Goal: Task Accomplishment & Management: Manage account settings

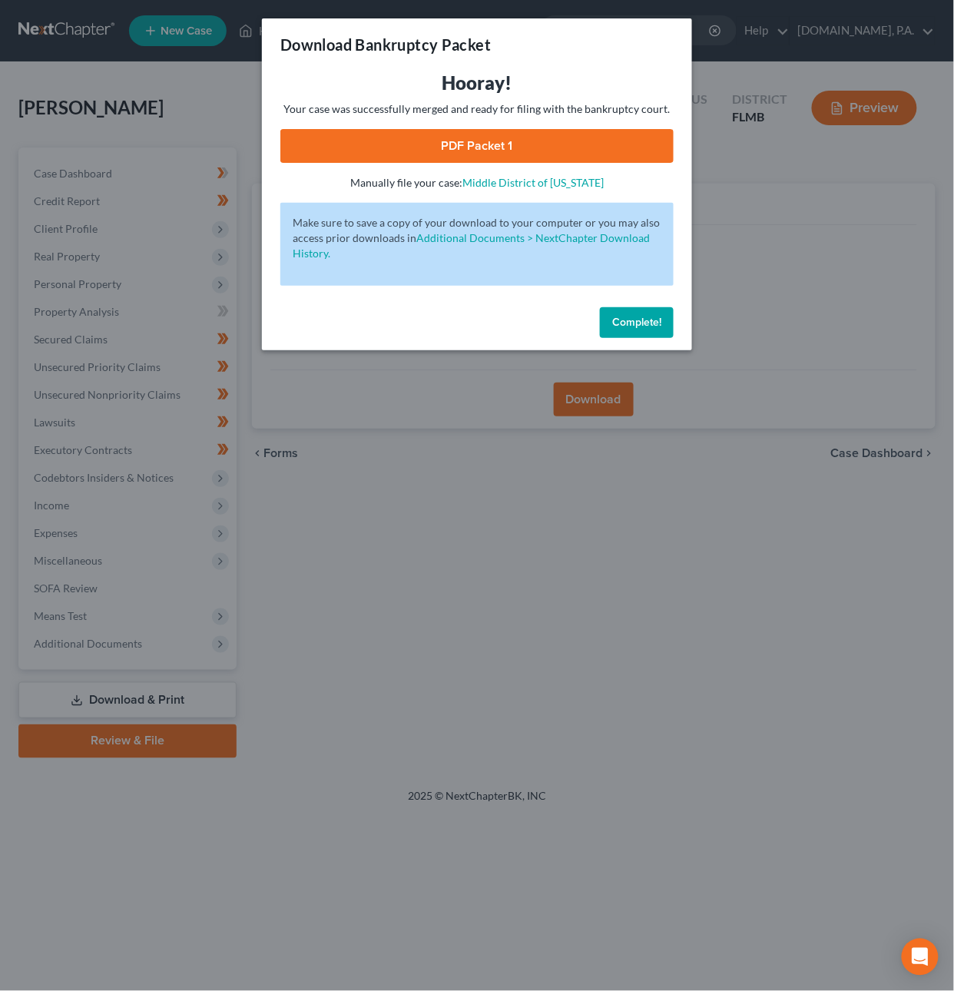
drag, startPoint x: 630, startPoint y: 321, endPoint x: 558, endPoint y: 282, distance: 82.2
click at [630, 321] on span "Complete!" at bounding box center [636, 322] width 49 height 13
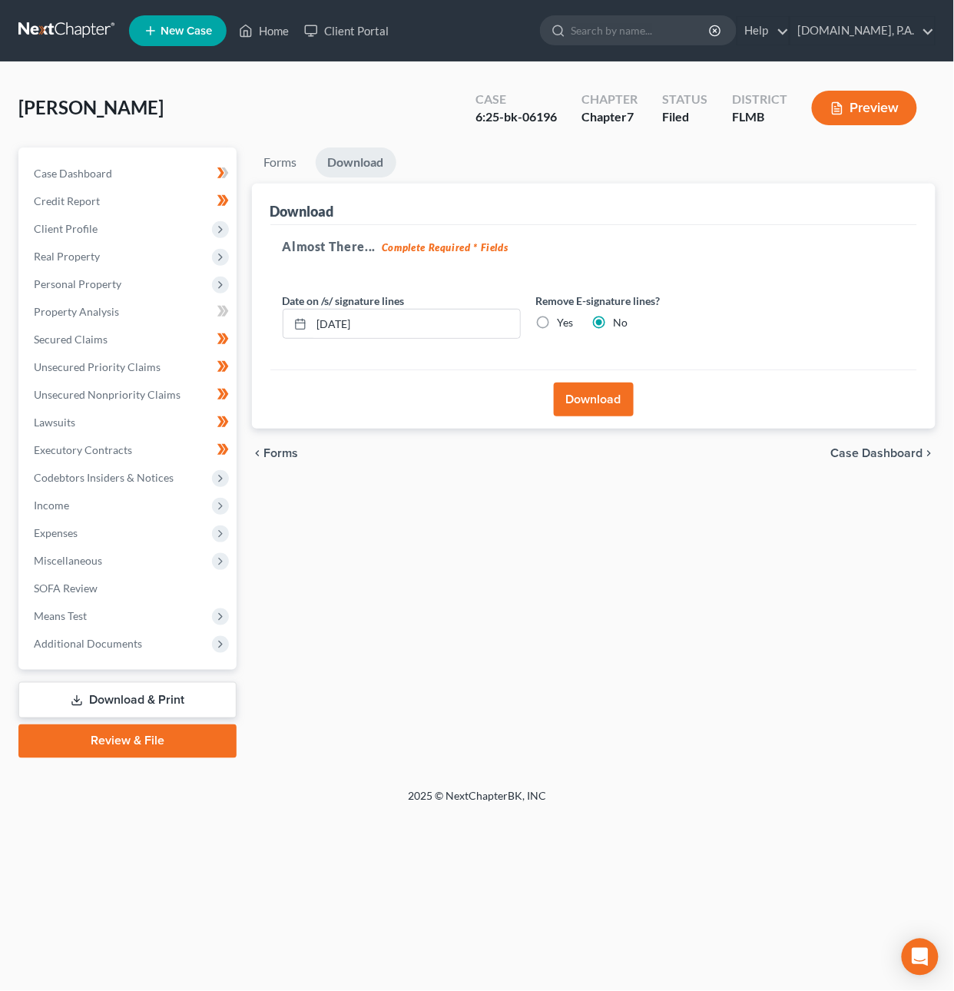
click at [35, 28] on link at bounding box center [67, 31] width 98 height 28
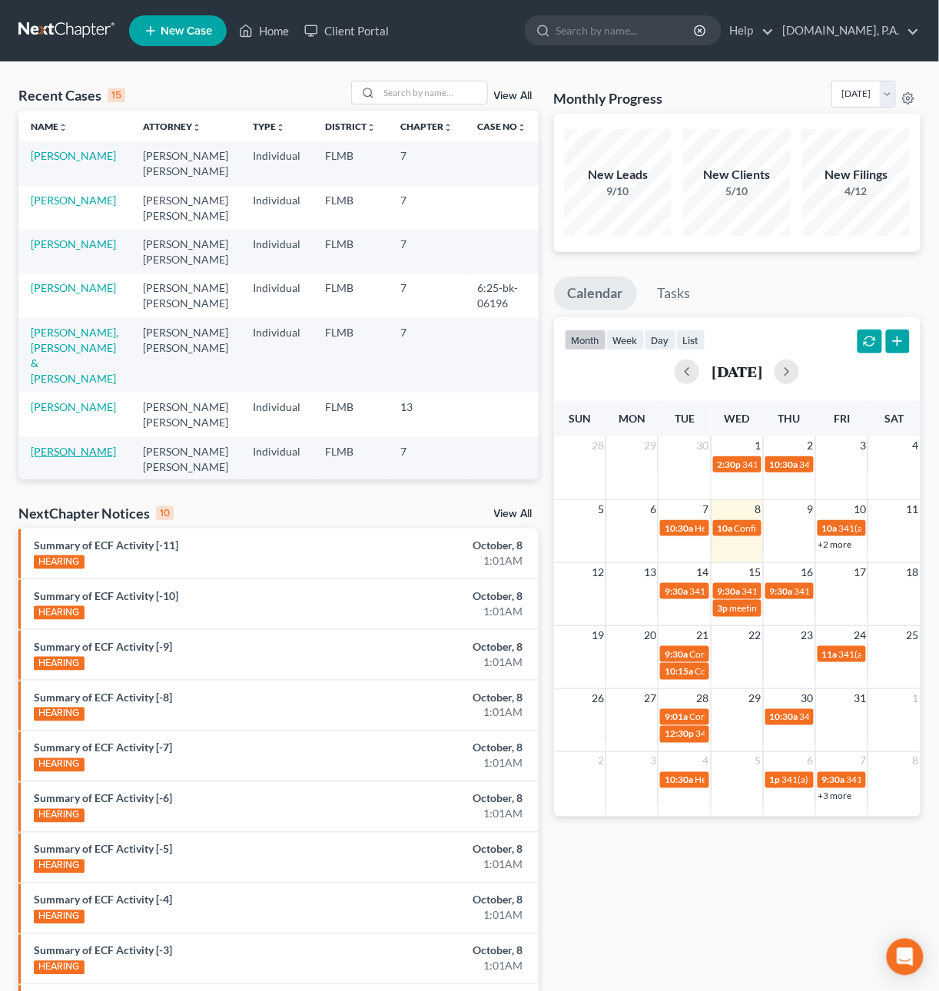
click at [55, 445] on link "Coello, Jason" at bounding box center [73, 451] width 85 height 13
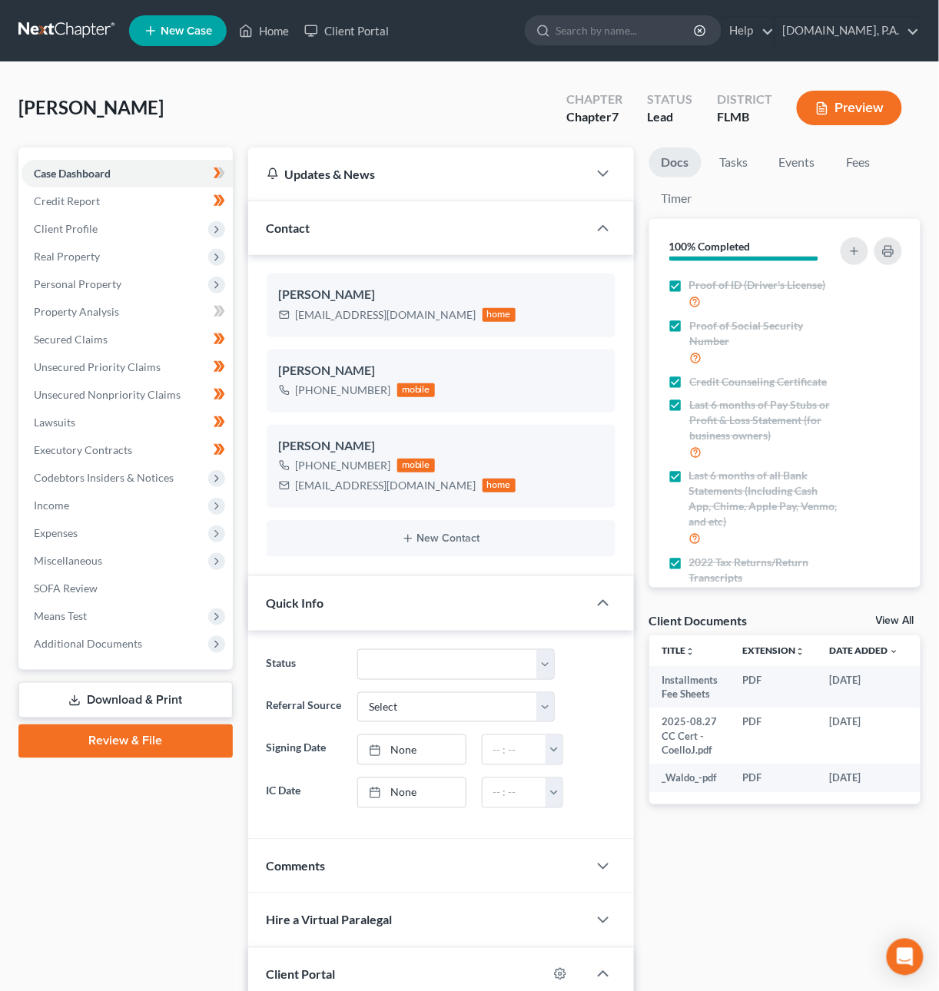
click at [140, 705] on link "Download & Print" at bounding box center [125, 700] width 214 height 36
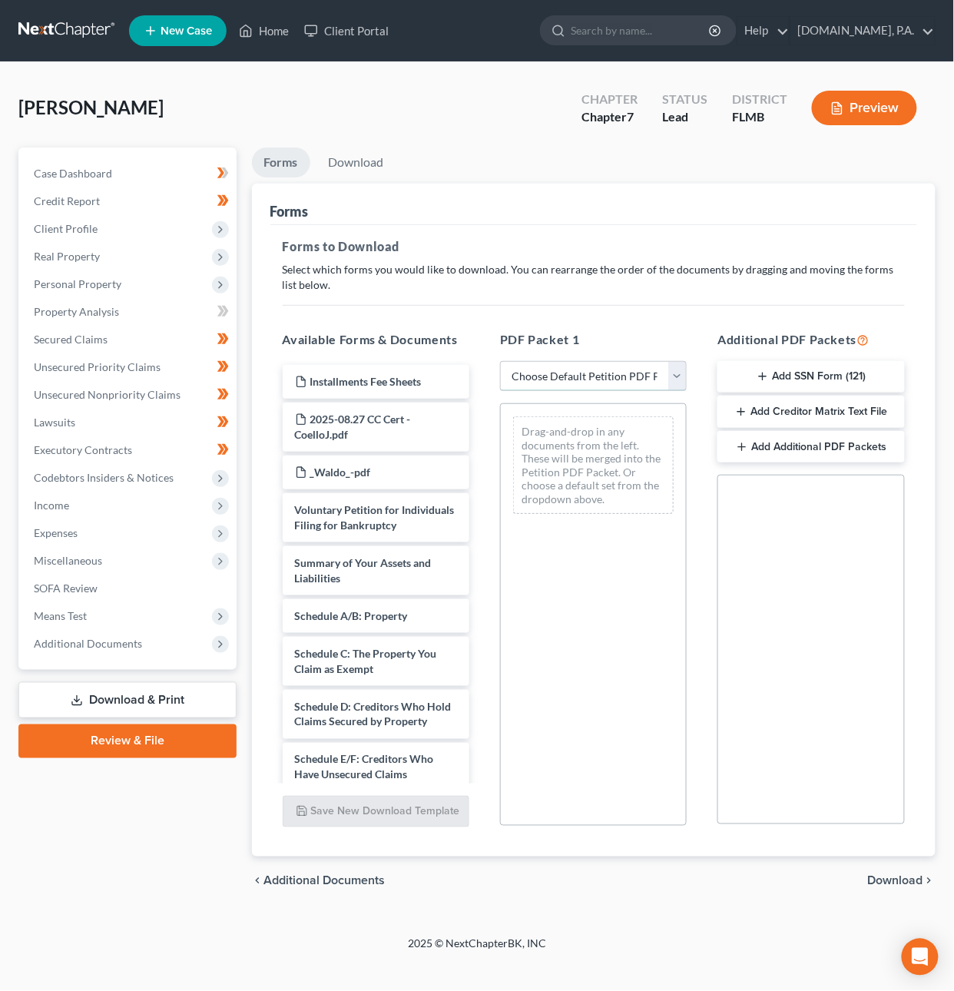
click at [538, 380] on select "Choose Default Petition PDF Packet Complete Bankruptcy Petition (all forms and …" at bounding box center [593, 376] width 187 height 31
select select "5"
click at [500, 361] on select "Choose Default Petition PDF Packet Complete Bankruptcy Petition (all forms and …" at bounding box center [593, 376] width 187 height 31
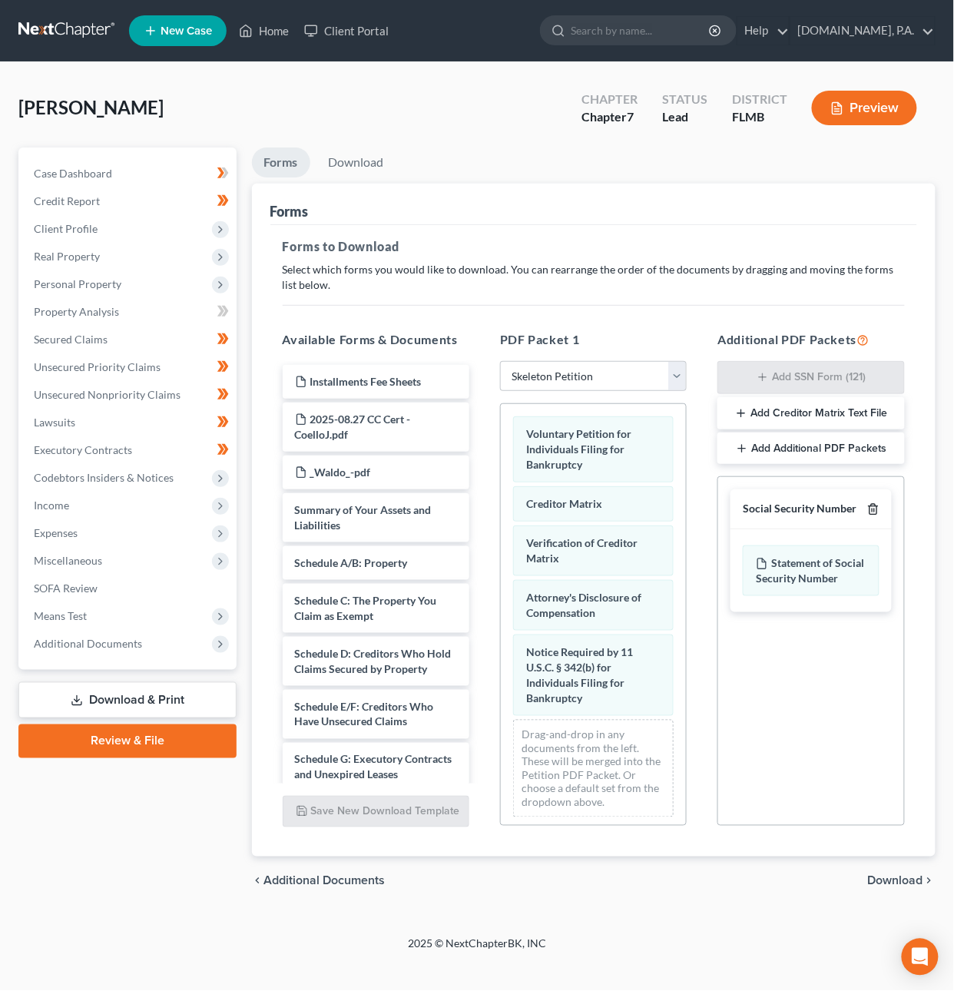
click at [872, 509] on icon "button" at bounding box center [874, 509] width 12 height 12
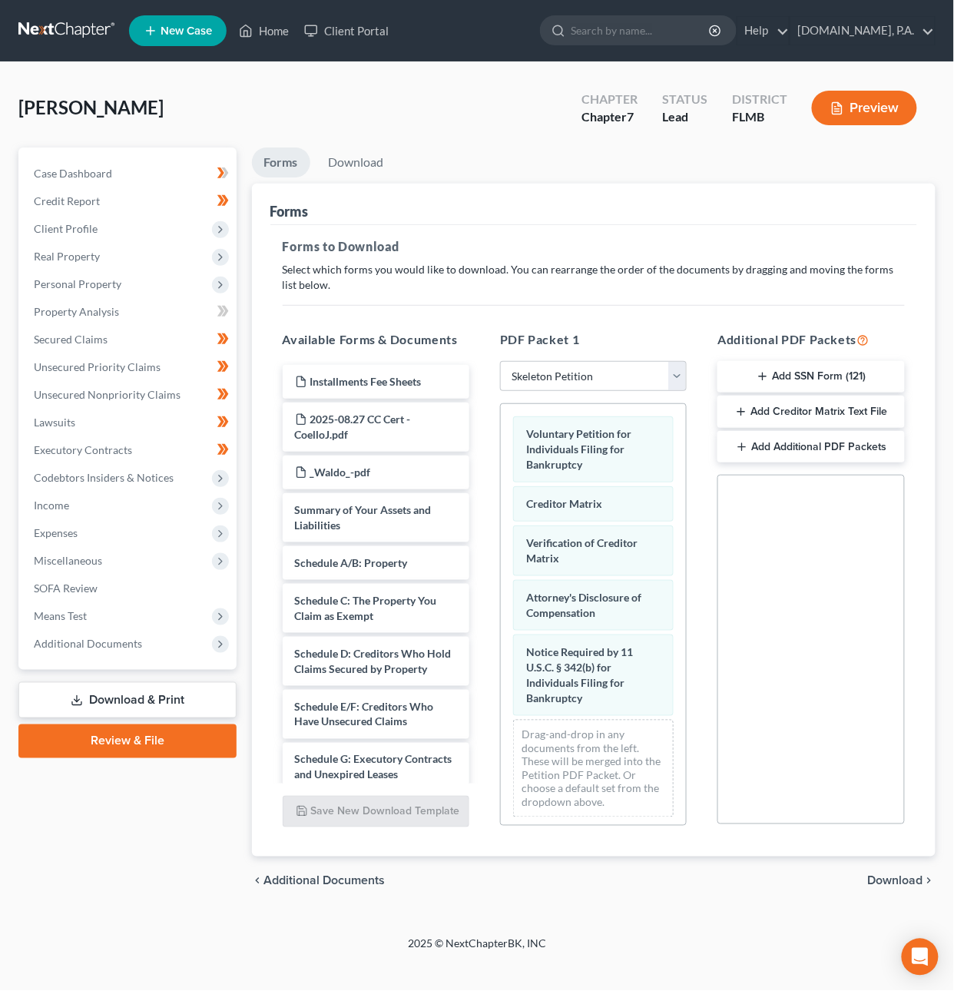
click at [879, 883] on span "Download" at bounding box center [895, 881] width 55 height 12
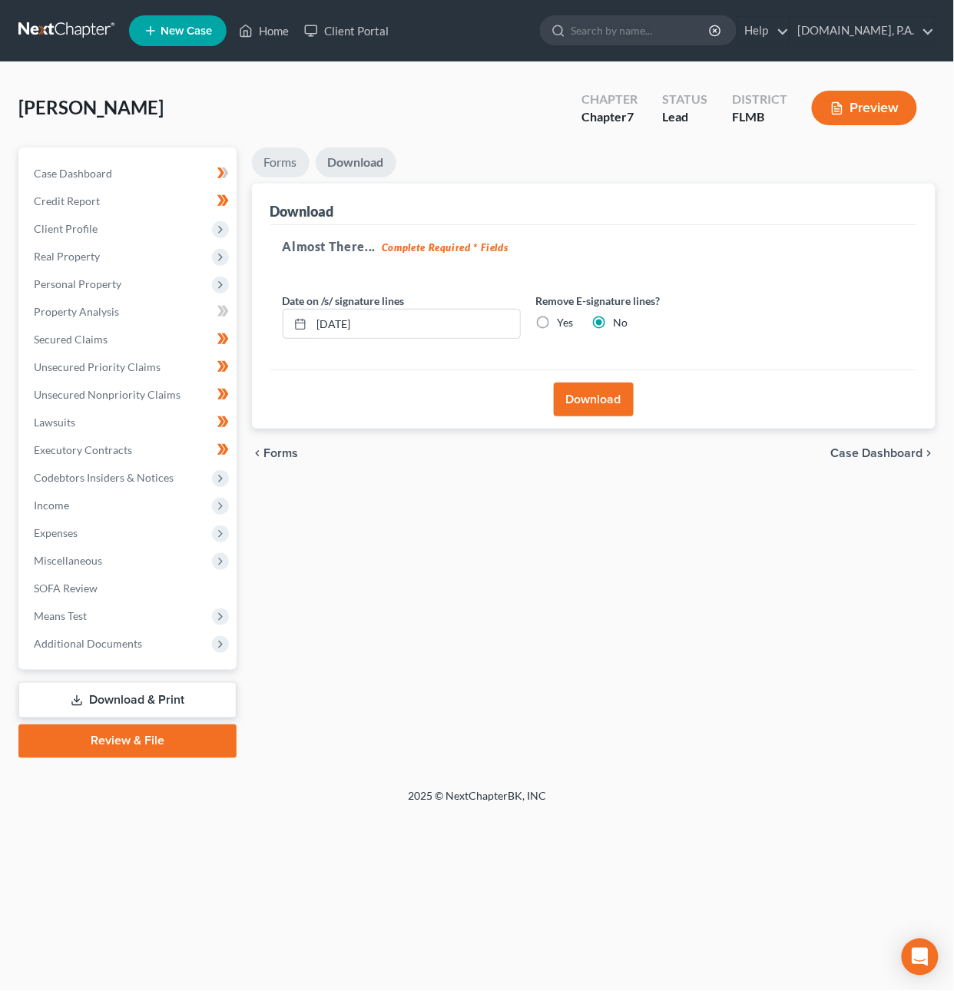
click at [280, 155] on link "Forms" at bounding box center [281, 163] width 58 height 30
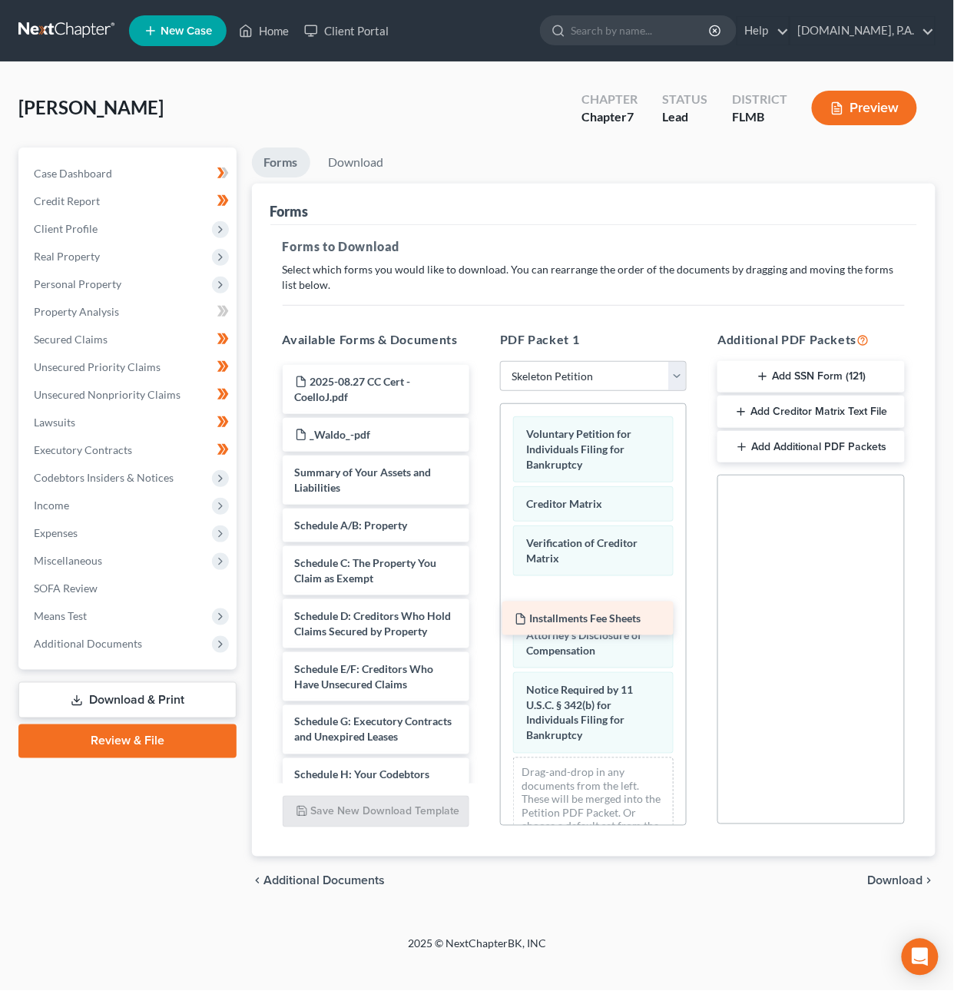
drag, startPoint x: 355, startPoint y: 371, endPoint x: 575, endPoint y: 609, distance: 323.5
click at [482, 609] on div "Installments Fee Sheets Installments Fee Sheets 2025-08.27 CC Cert - CoelloJ.pd…" at bounding box center [375, 745] width 211 height 761
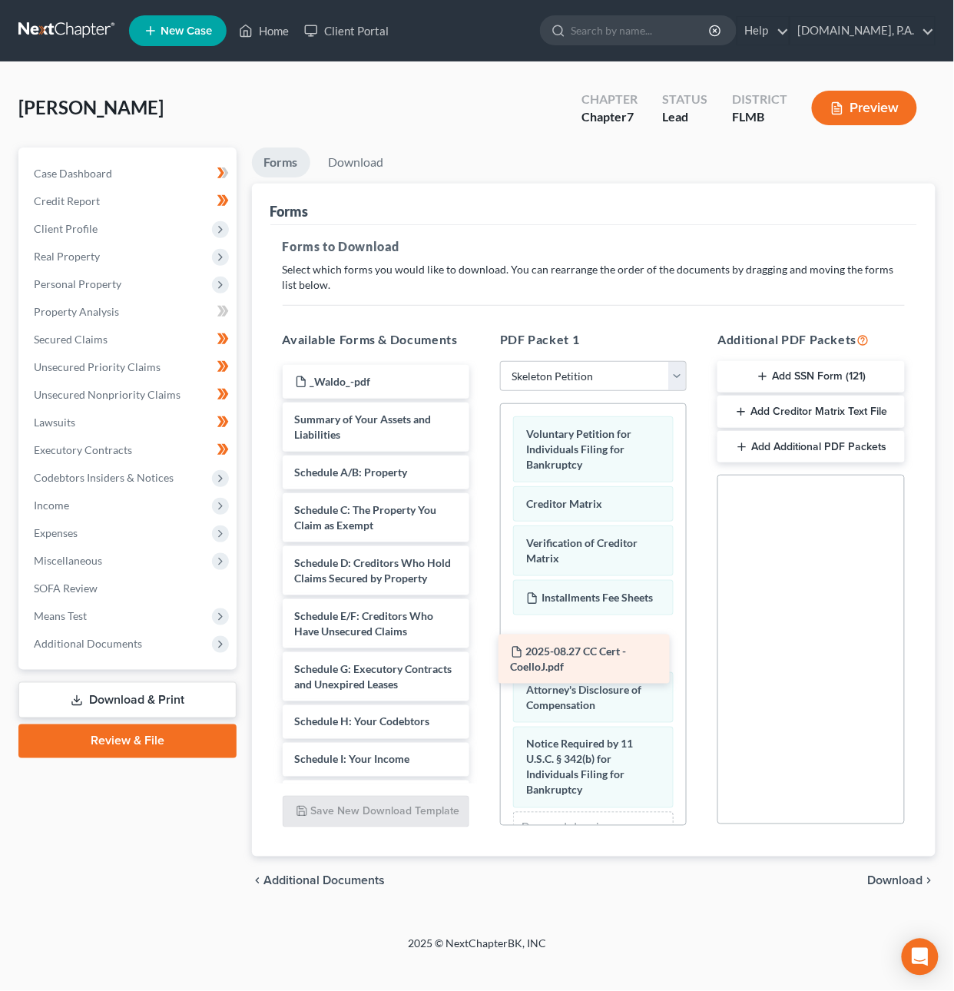
drag, startPoint x: 370, startPoint y: 384, endPoint x: 586, endPoint y: 655, distance: 346.1
click at [482, 655] on div "2025-08.27 CC Cert - CoelloJ.pdf 2025-08.27 CC Cert - CoelloJ.pdf _Waldo_-pdf S…" at bounding box center [375, 719] width 211 height 708
click at [898, 885] on span "Download" at bounding box center [895, 881] width 55 height 12
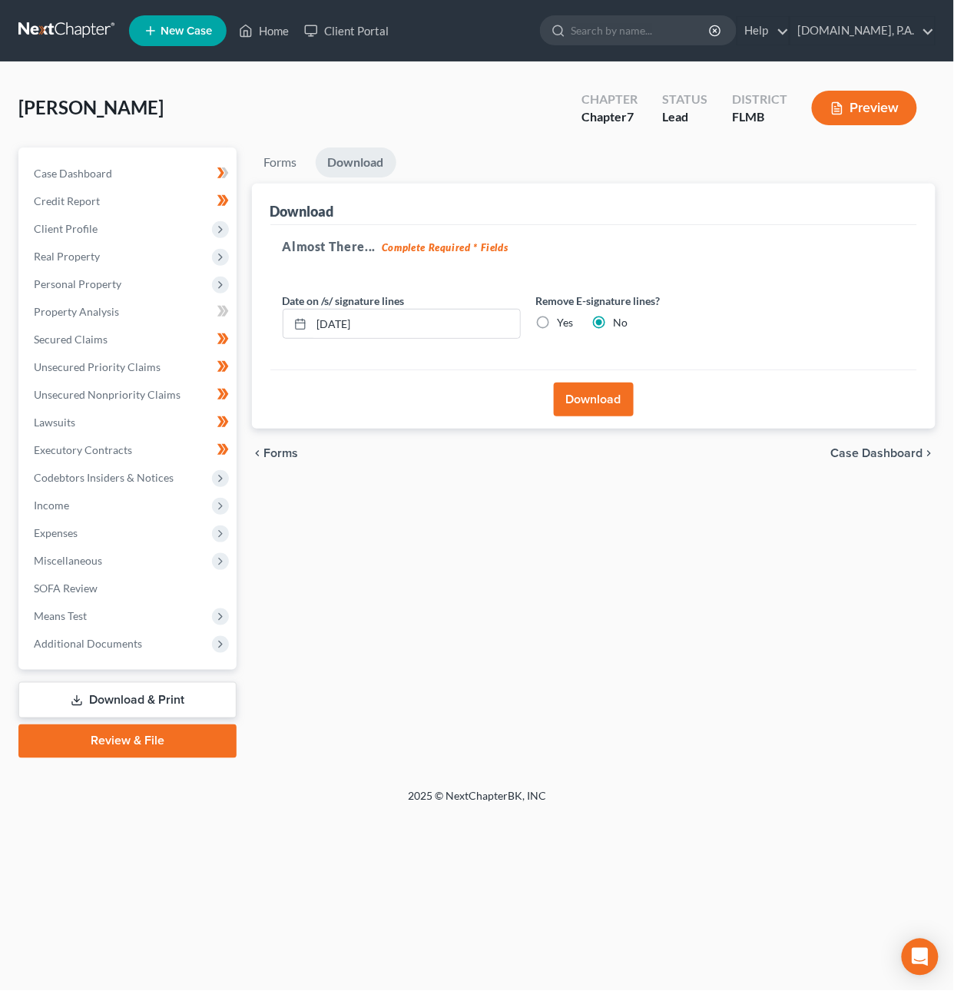
click at [569, 398] on button "Download" at bounding box center [594, 400] width 80 height 34
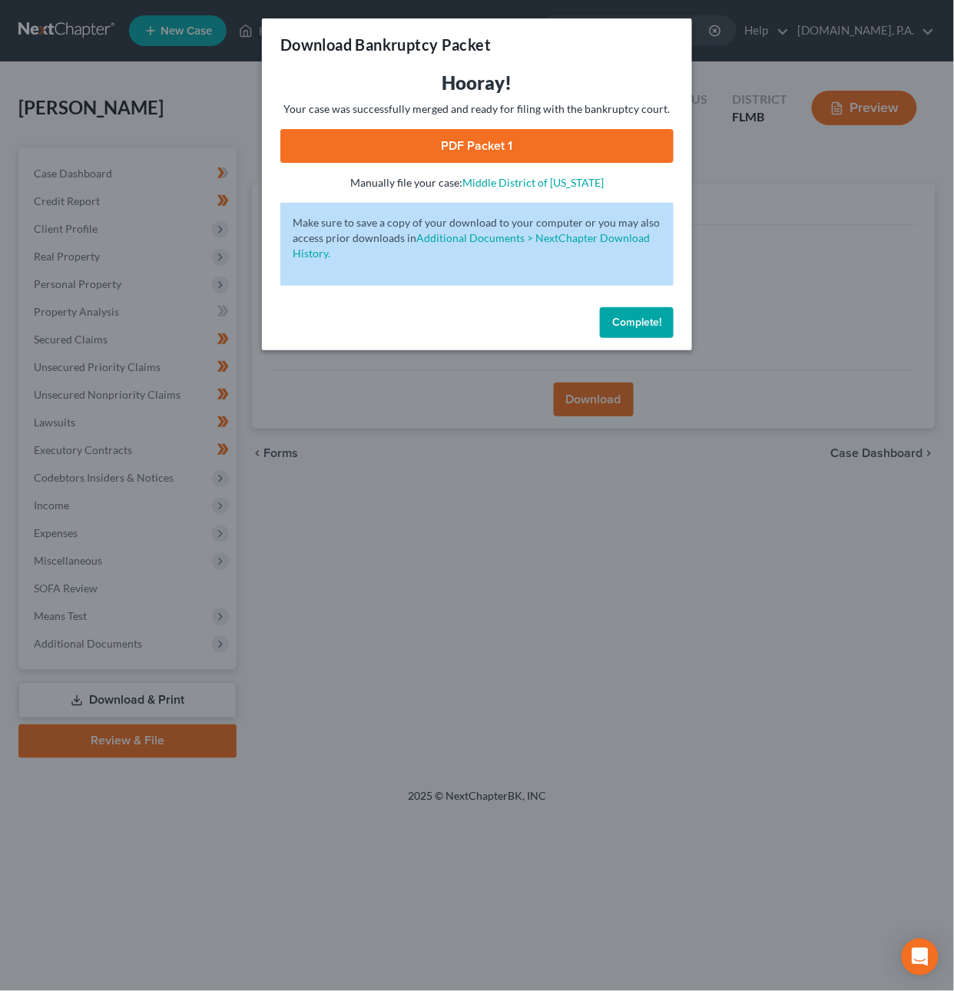
click at [466, 146] on link "PDF Packet 1" at bounding box center [476, 146] width 393 height 34
